Goal: Navigation & Orientation: Find specific page/section

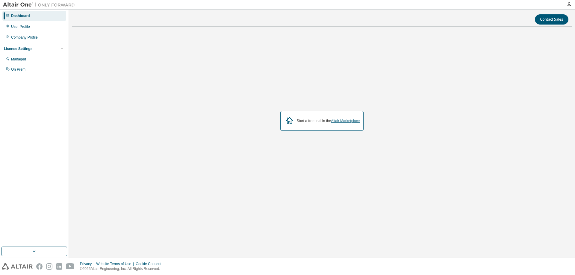
click at [338, 123] on link "Altair Marketplace" at bounding box center [345, 121] width 29 height 4
click at [350, 123] on div "Start a free trial in the Altair Marketplace" at bounding box center [322, 121] width 84 height 20
click at [341, 120] on link "Altair Marketplace" at bounding box center [345, 121] width 29 height 4
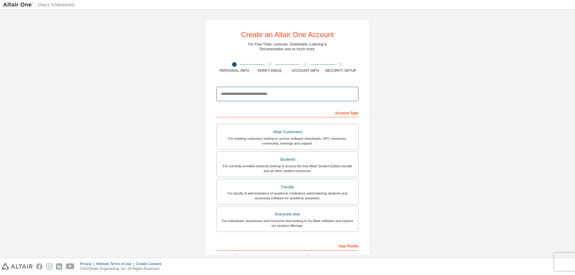
click at [242, 96] on input "email" at bounding box center [287, 94] width 142 height 14
type input "**********"
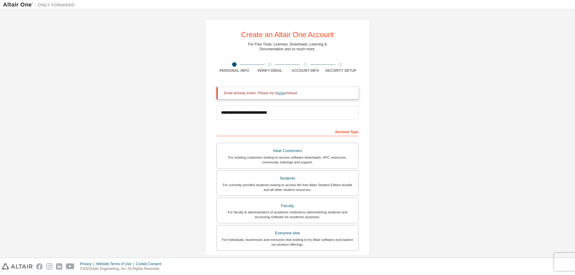
click at [279, 93] on link "login" at bounding box center [281, 93] width 7 height 4
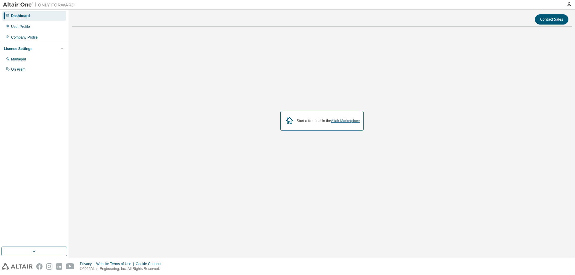
click at [347, 121] on link "Altair Marketplace" at bounding box center [345, 121] width 29 height 4
